Goal: Transaction & Acquisition: Register for event/course

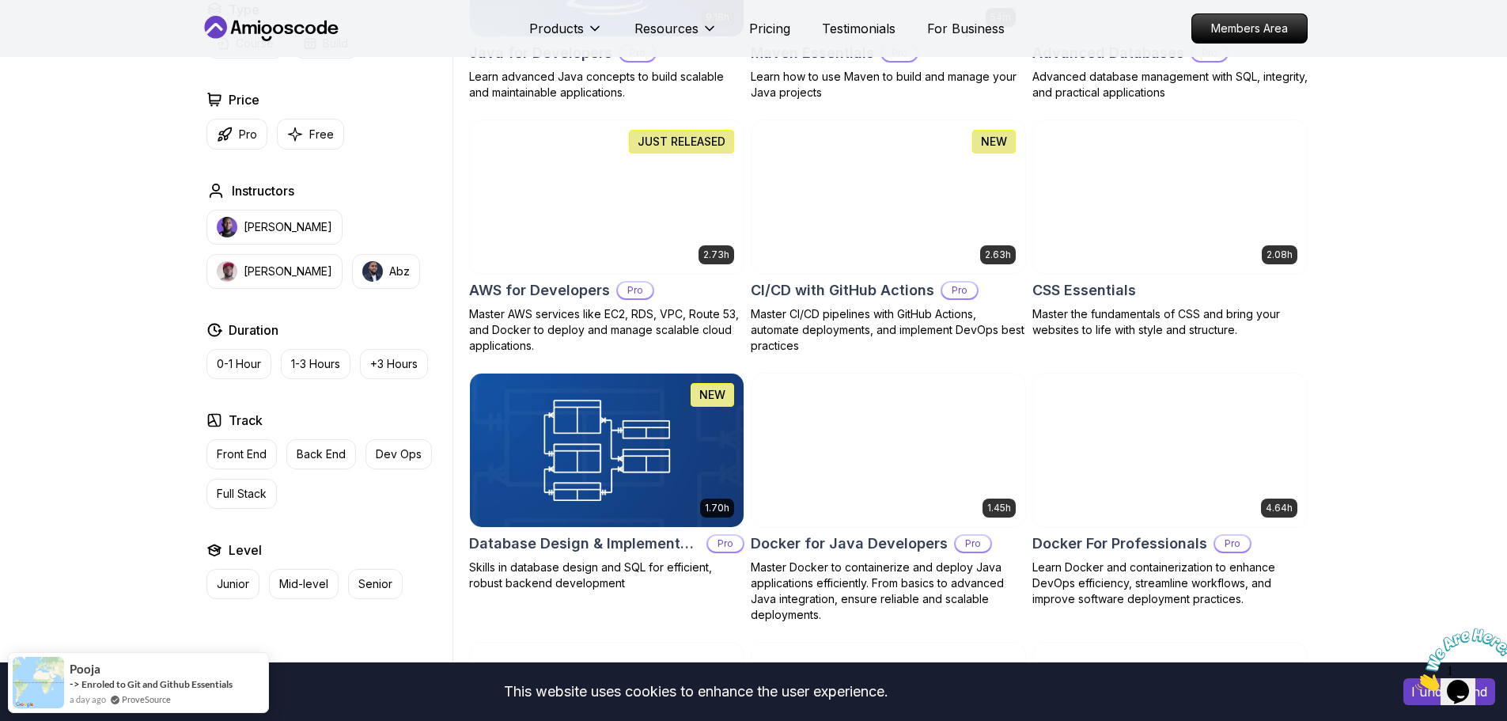
scroll to position [1107, 0]
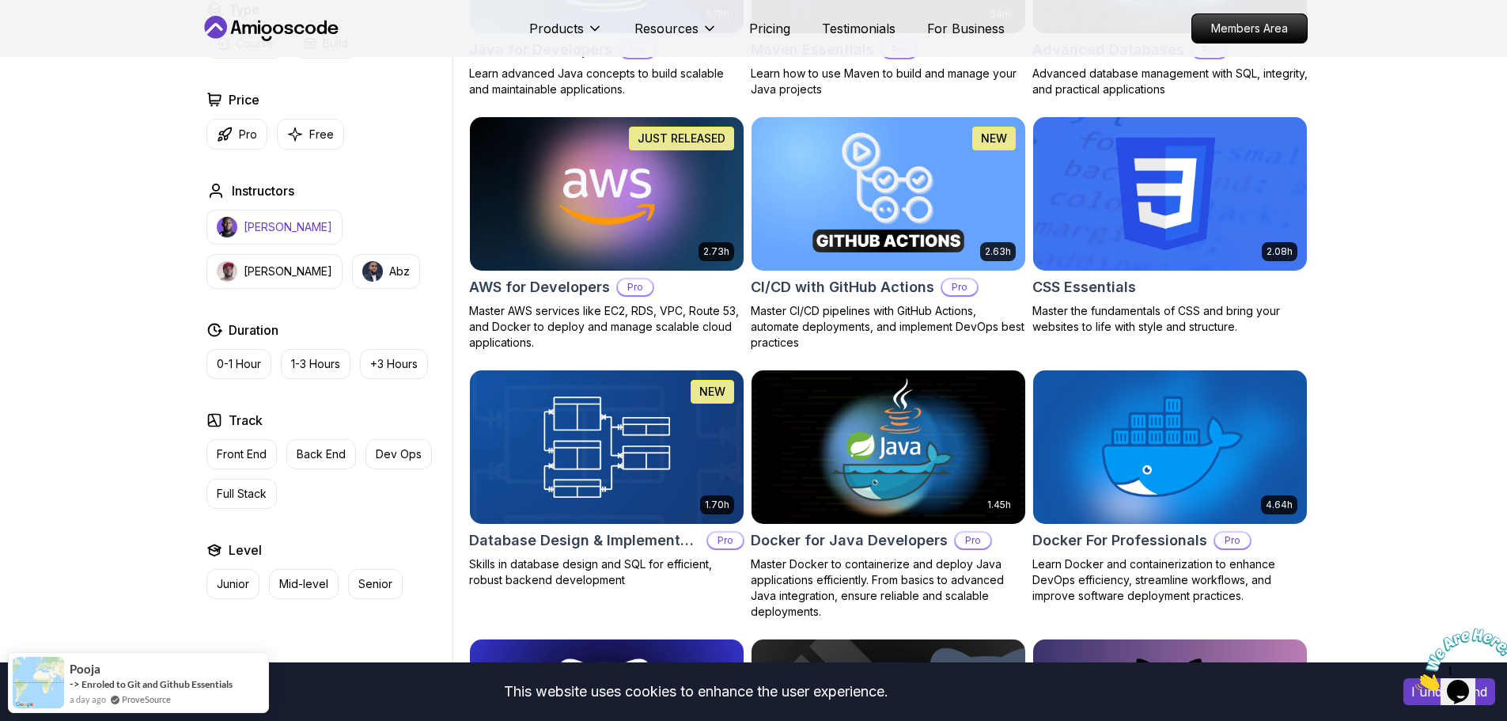
click at [296, 218] on button "Nelson Djalo" at bounding box center [274, 227] width 136 height 35
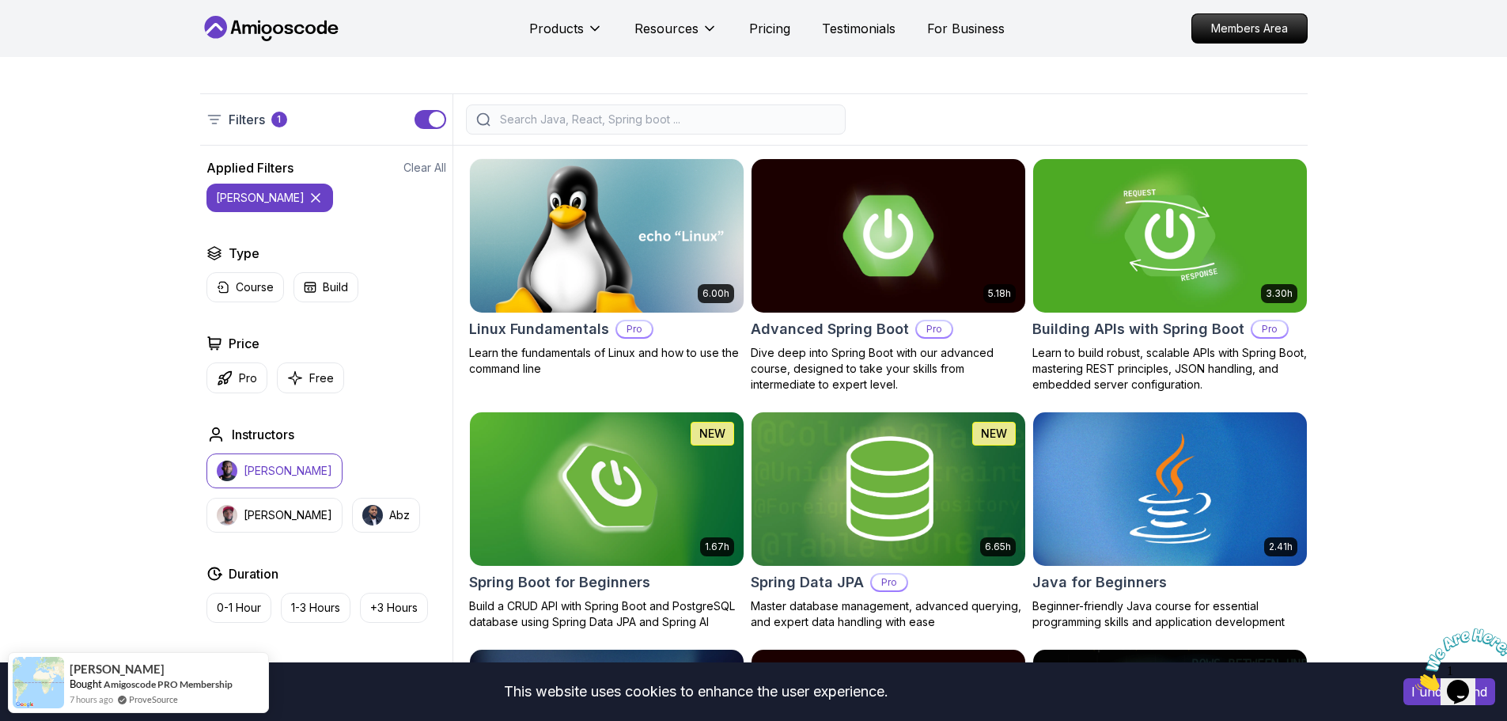
scroll to position [316, 0]
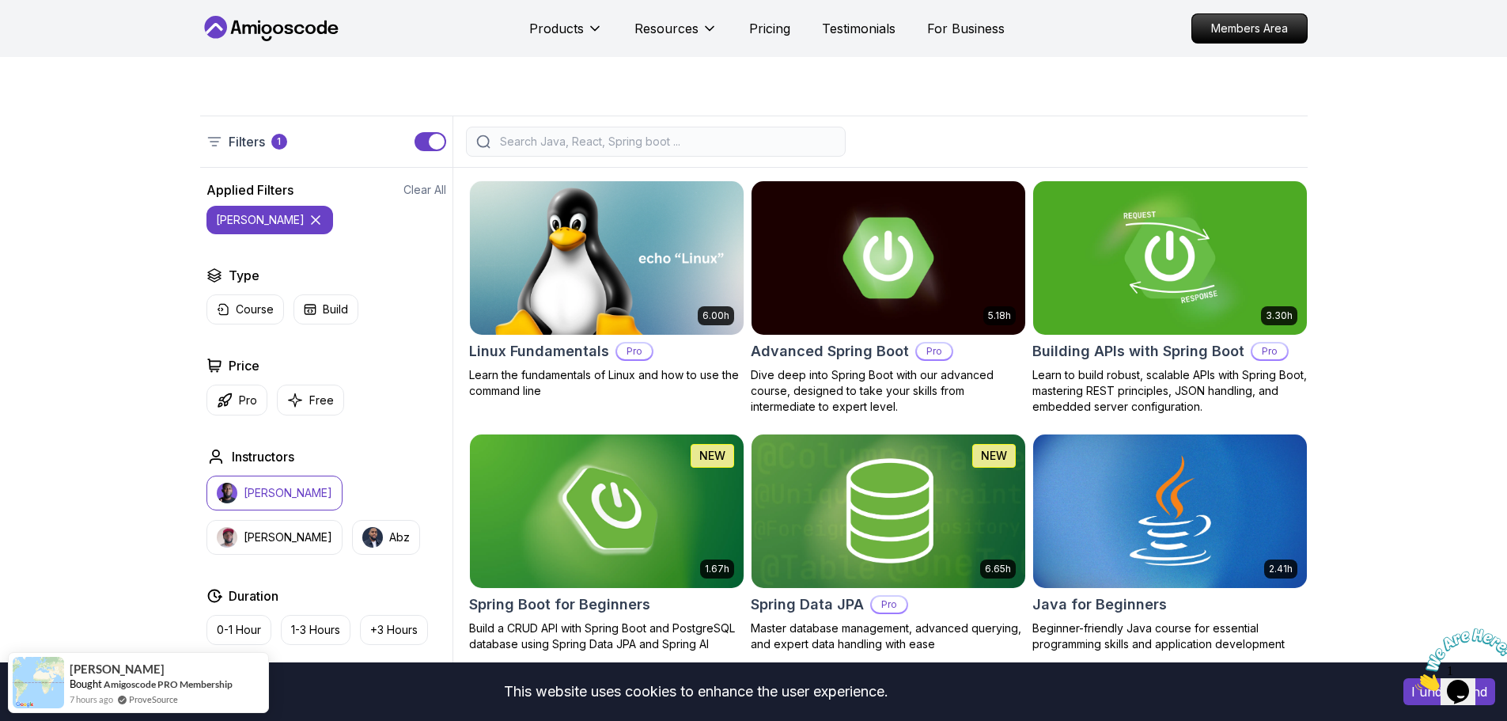
click at [562, 139] on input "search" at bounding box center [666, 142] width 339 height 16
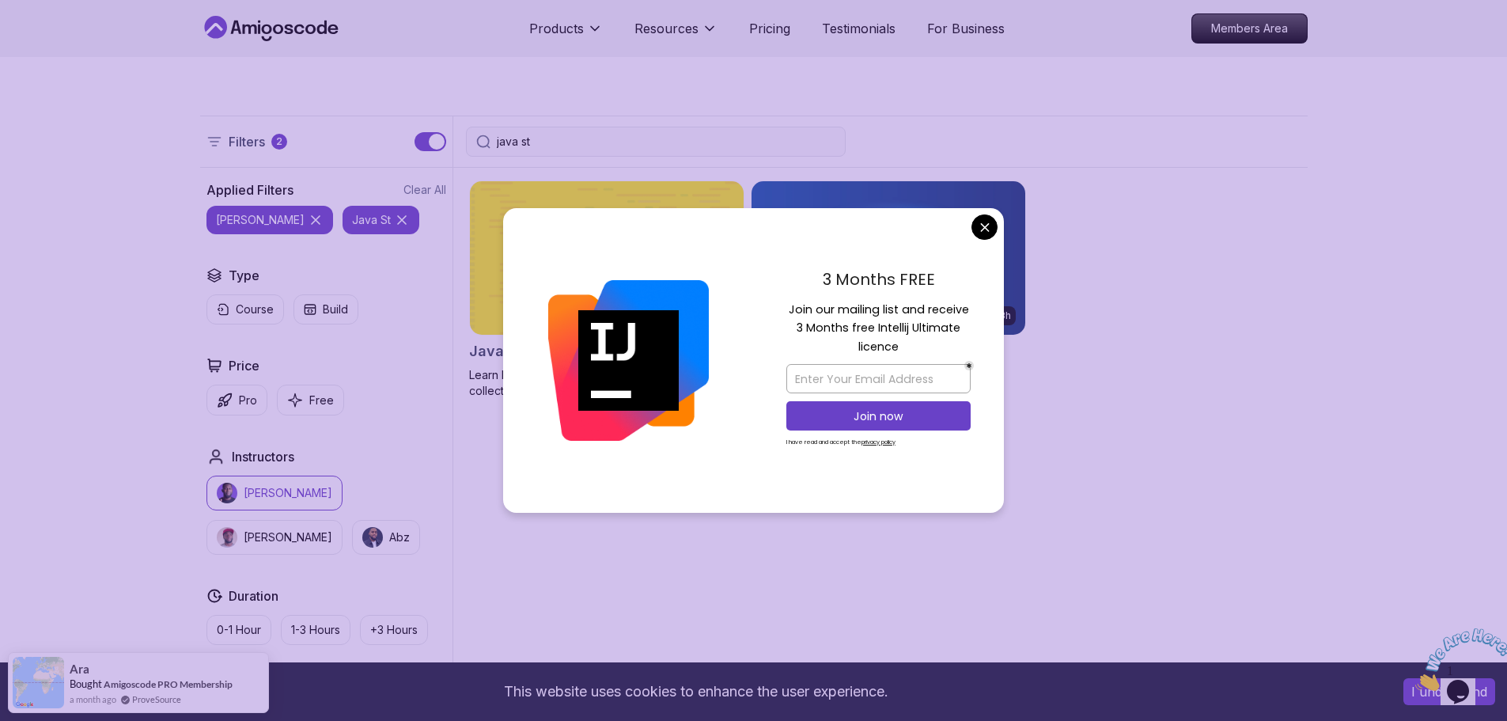
type input "java st"
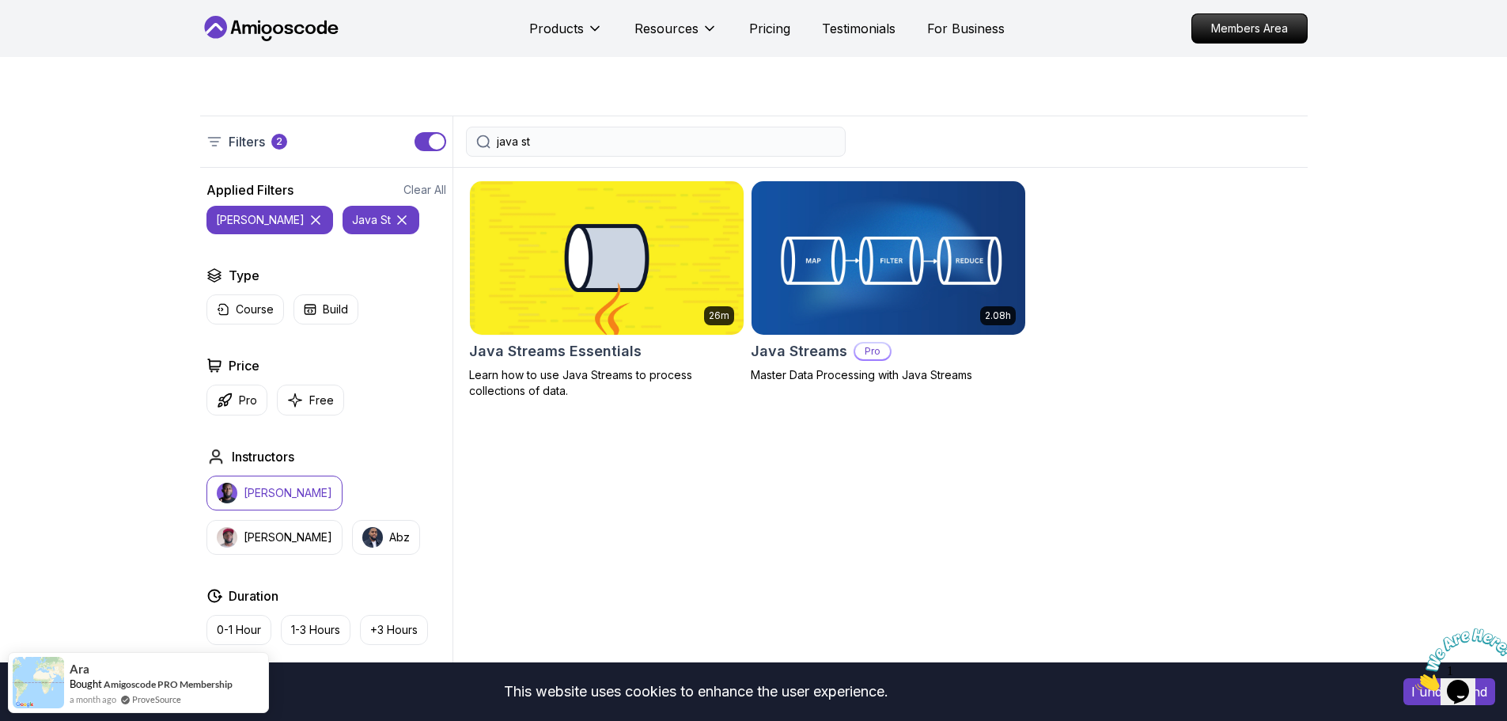
click at [886, 269] on img at bounding box center [887, 257] width 287 height 161
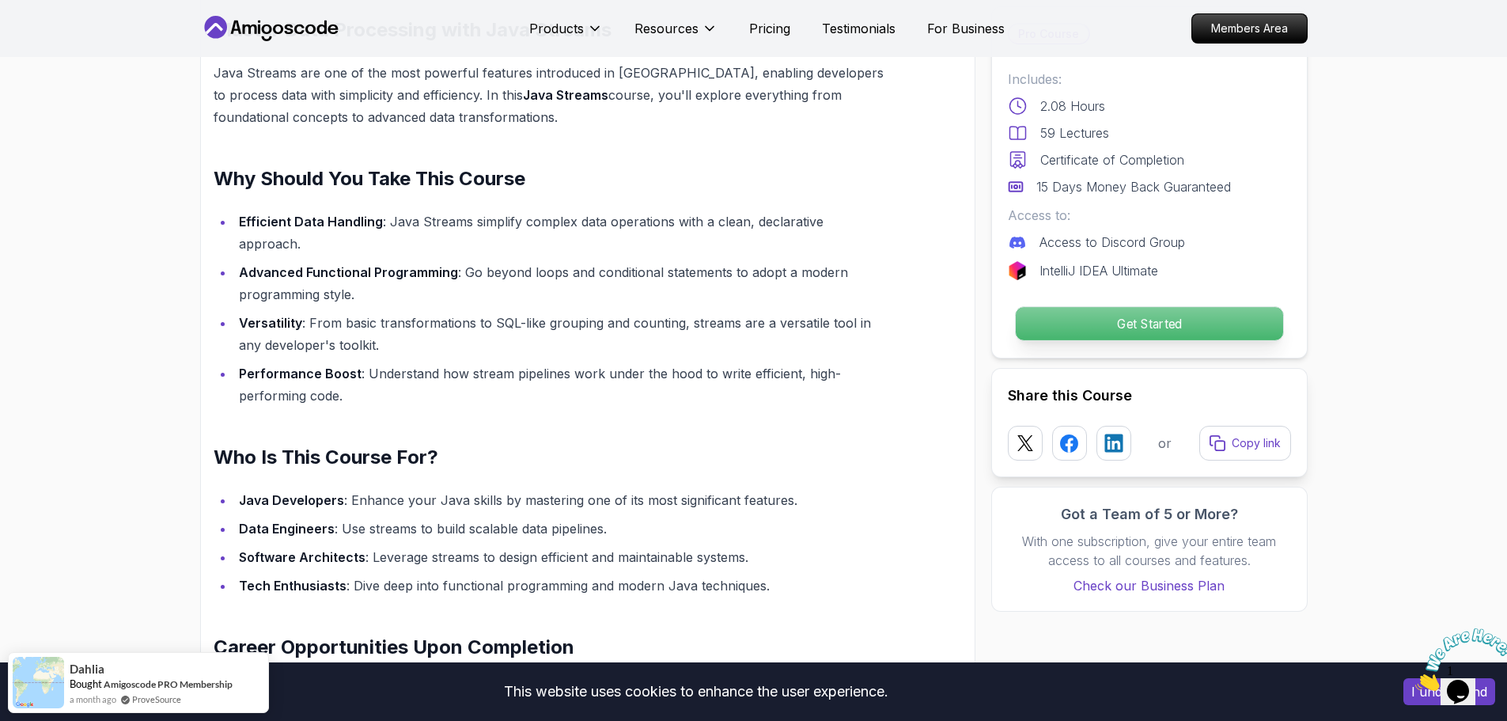
click at [1236, 328] on p "Get Started" at bounding box center [1148, 323] width 267 height 33
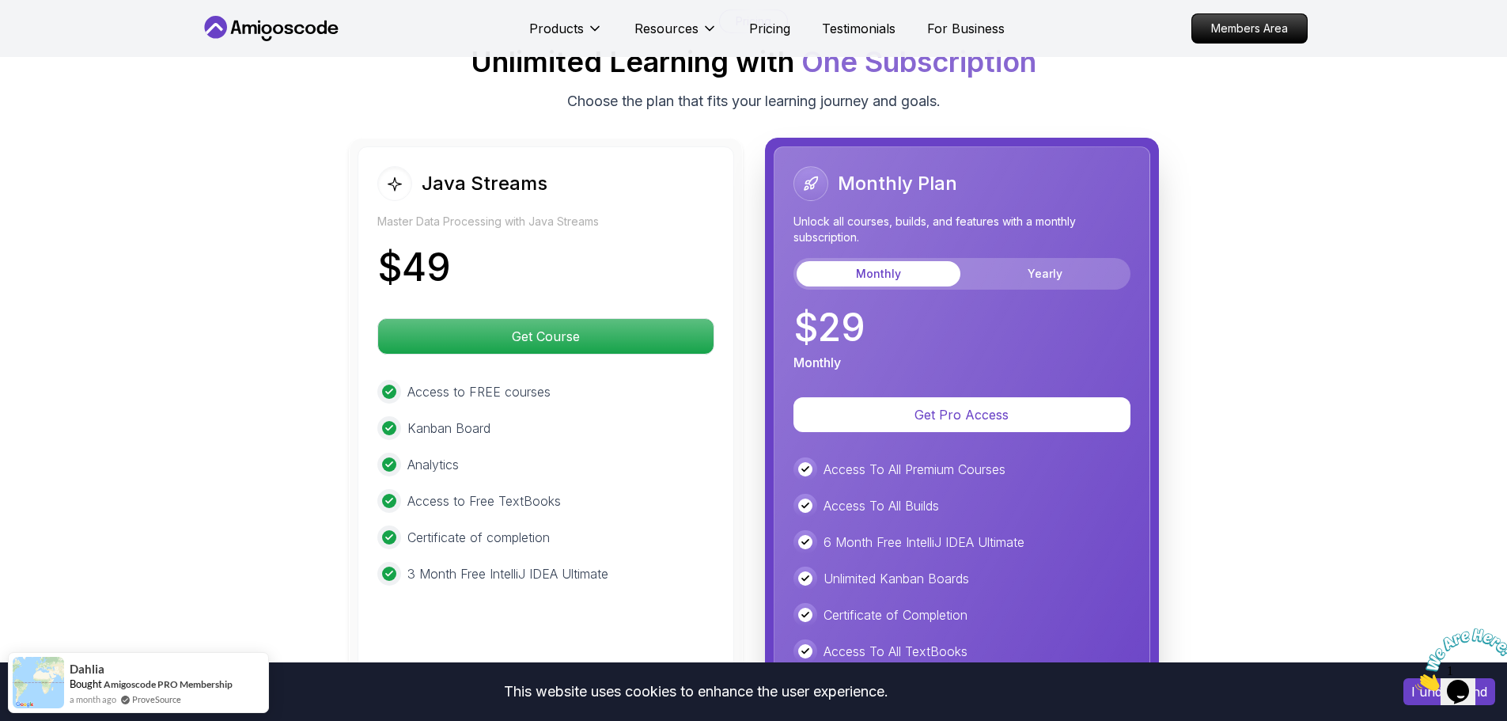
scroll to position [3426, 0]
